Goal: Information Seeking & Learning: Learn about a topic

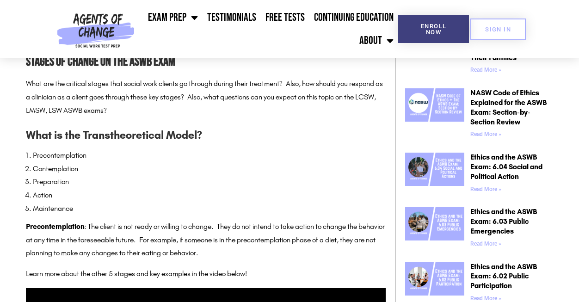
scroll to position [442, 0]
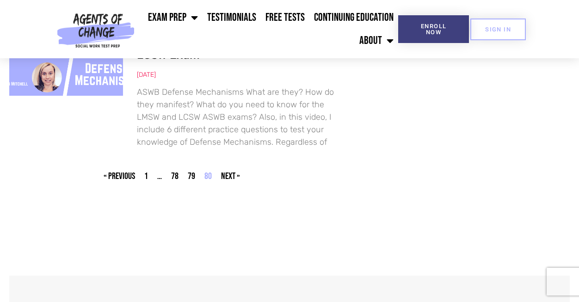
scroll to position [1721, 0]
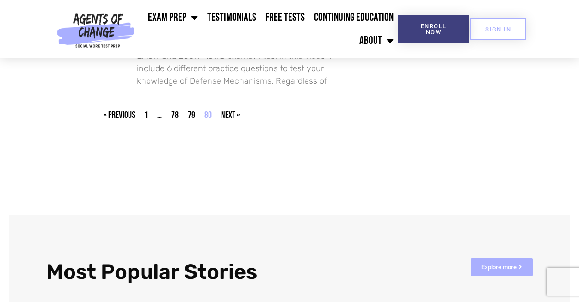
click at [191, 110] on link "Page 79" at bounding box center [191, 115] width 7 height 11
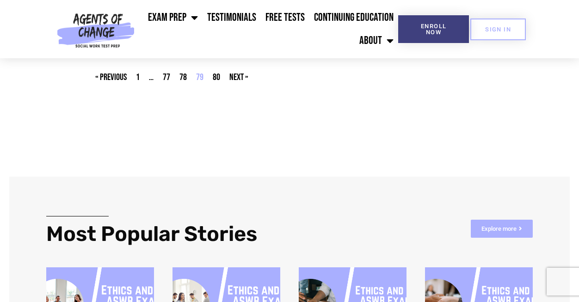
scroll to position [1761, 0]
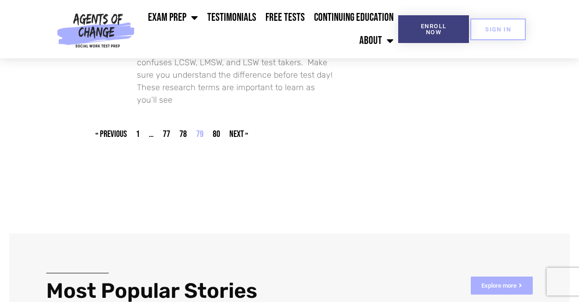
click at [184, 129] on link "Page 78" at bounding box center [182, 134] width 7 height 11
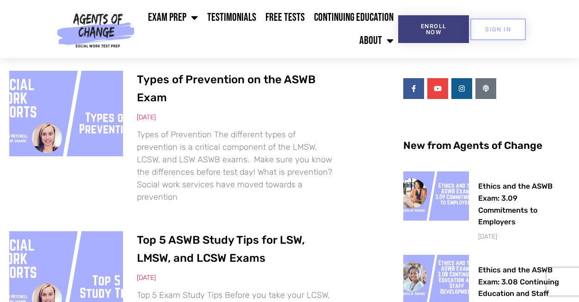
scroll to position [198, 0]
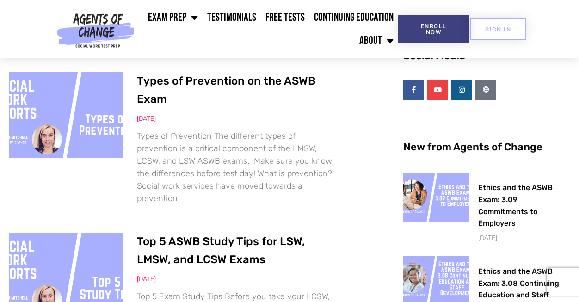
click at [163, 77] on link "Types of Prevention on the ASWB Exam" at bounding box center [226, 89] width 178 height 31
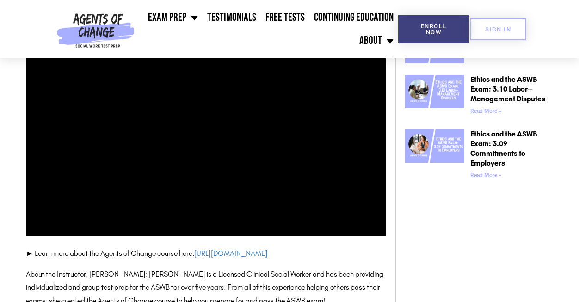
scroll to position [626, 0]
